Goal: Information Seeking & Learning: Check status

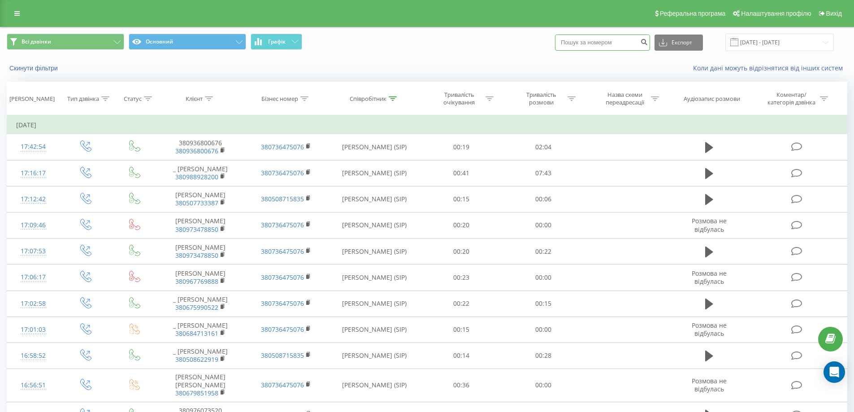
click at [601, 46] on input at bounding box center [602, 43] width 95 height 16
paste input "16367793193"
type input "16367793193"
click at [650, 46] on button "submit" at bounding box center [644, 43] width 12 height 16
click at [600, 43] on input at bounding box center [602, 43] width 95 height 16
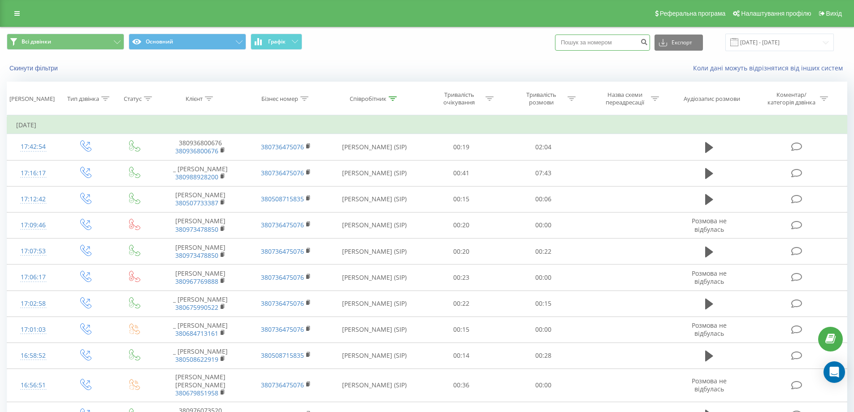
paste input "380960332649"
type input "380960332649"
click at [648, 43] on icon "submit" at bounding box center [644, 40] width 8 height 5
